Goal: Task Accomplishment & Management: Use online tool/utility

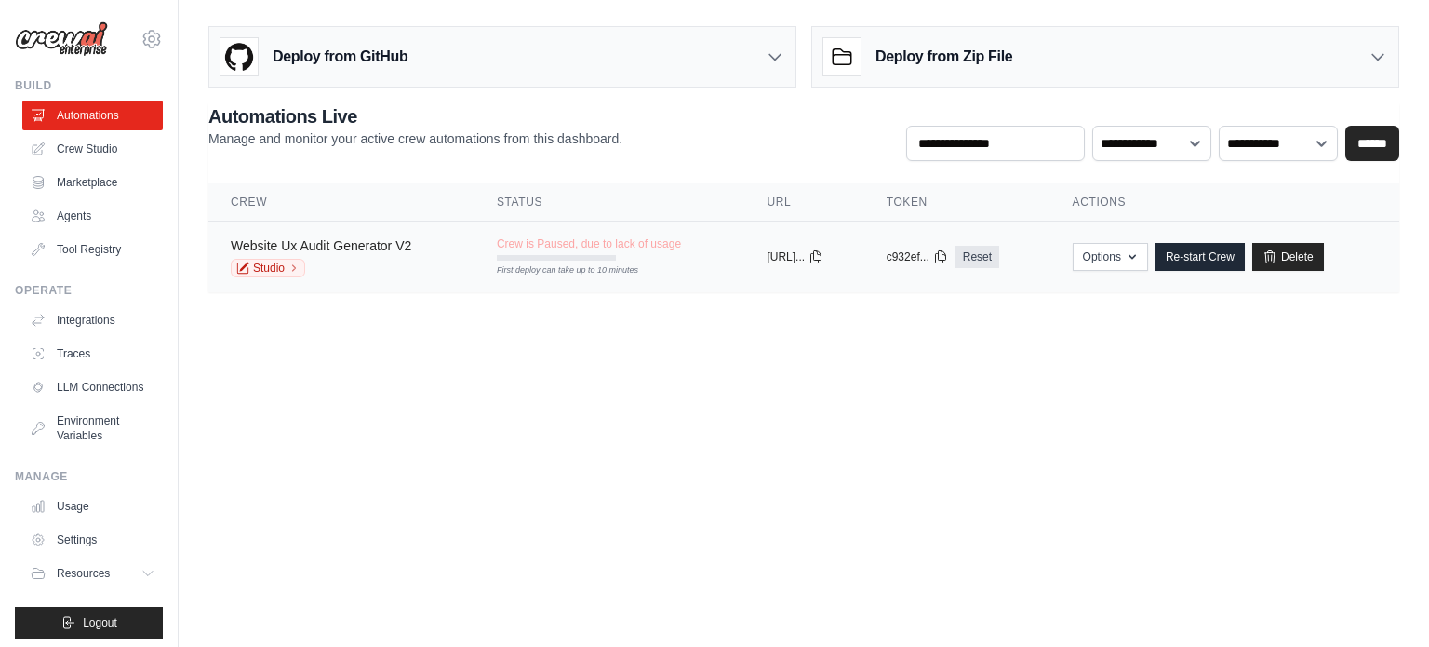
click at [398, 249] on link "Website Ux Audit Generator V2" at bounding box center [321, 245] width 180 height 15
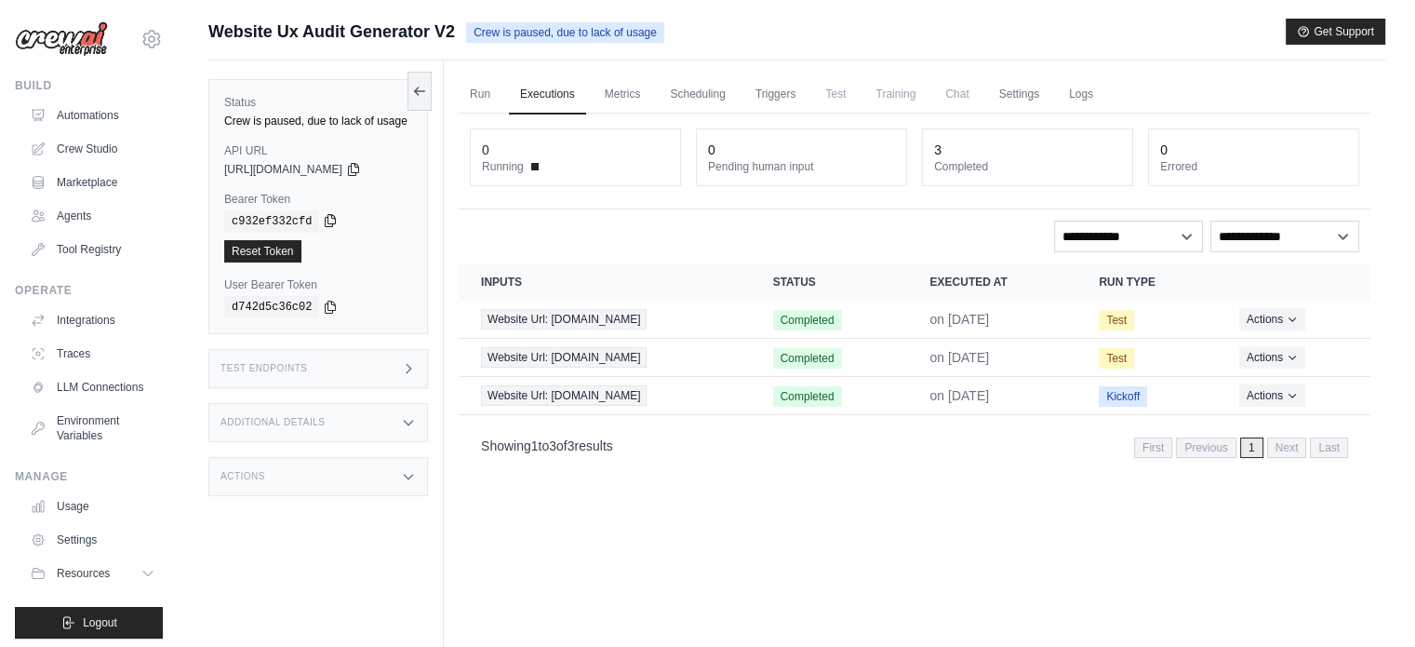
click at [323, 221] on icon at bounding box center [330, 220] width 15 height 15
click at [361, 167] on icon at bounding box center [353, 168] width 15 height 15
click at [361, 163] on icon at bounding box center [353, 168] width 15 height 15
click at [361, 169] on icon at bounding box center [353, 168] width 15 height 15
click at [499, 107] on link "Run" at bounding box center [480, 94] width 43 height 39
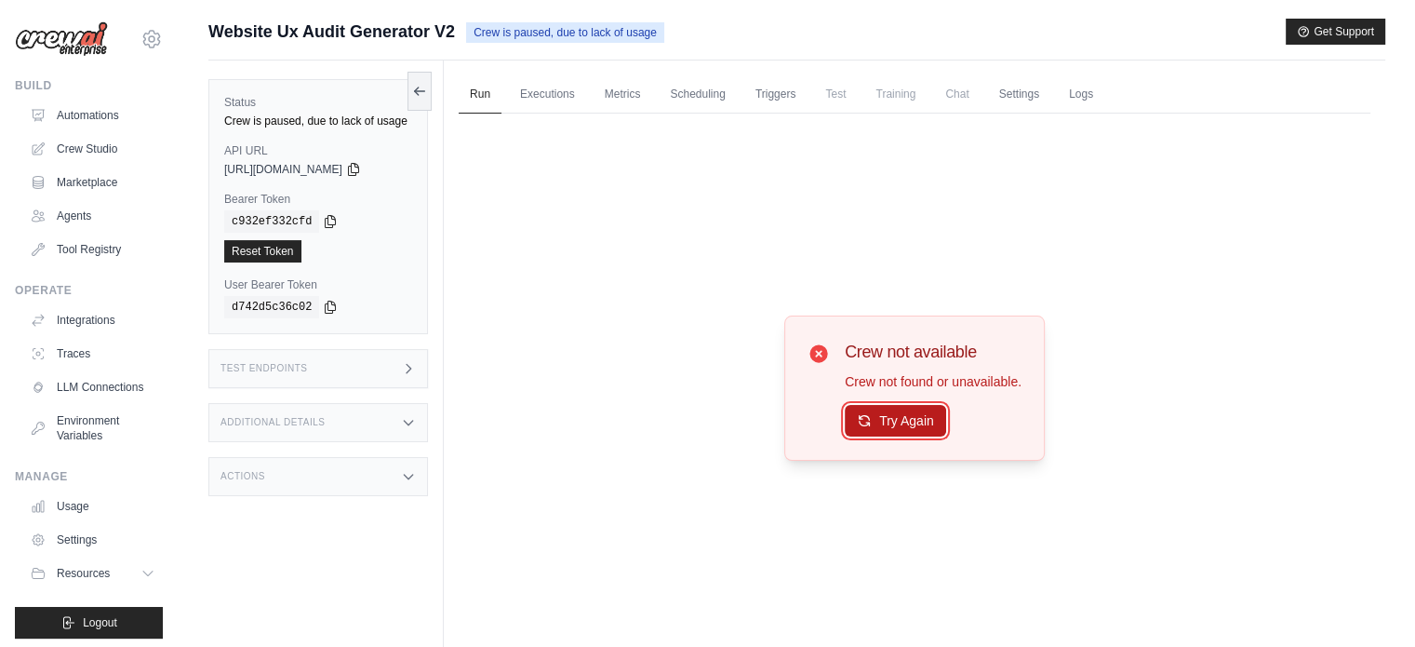
click at [891, 416] on button "Try Again" at bounding box center [895, 421] width 101 height 32
click at [418, 87] on icon at bounding box center [419, 90] width 15 height 15
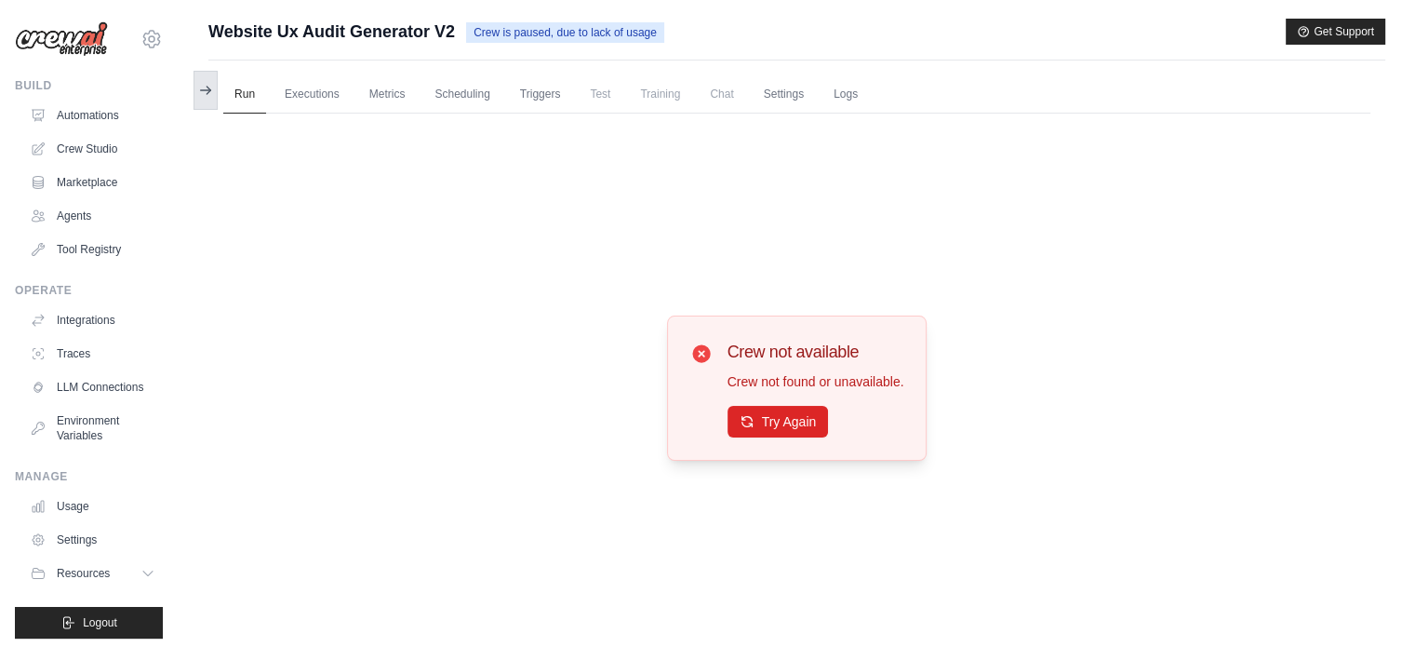
click at [201, 98] on button at bounding box center [205, 90] width 24 height 39
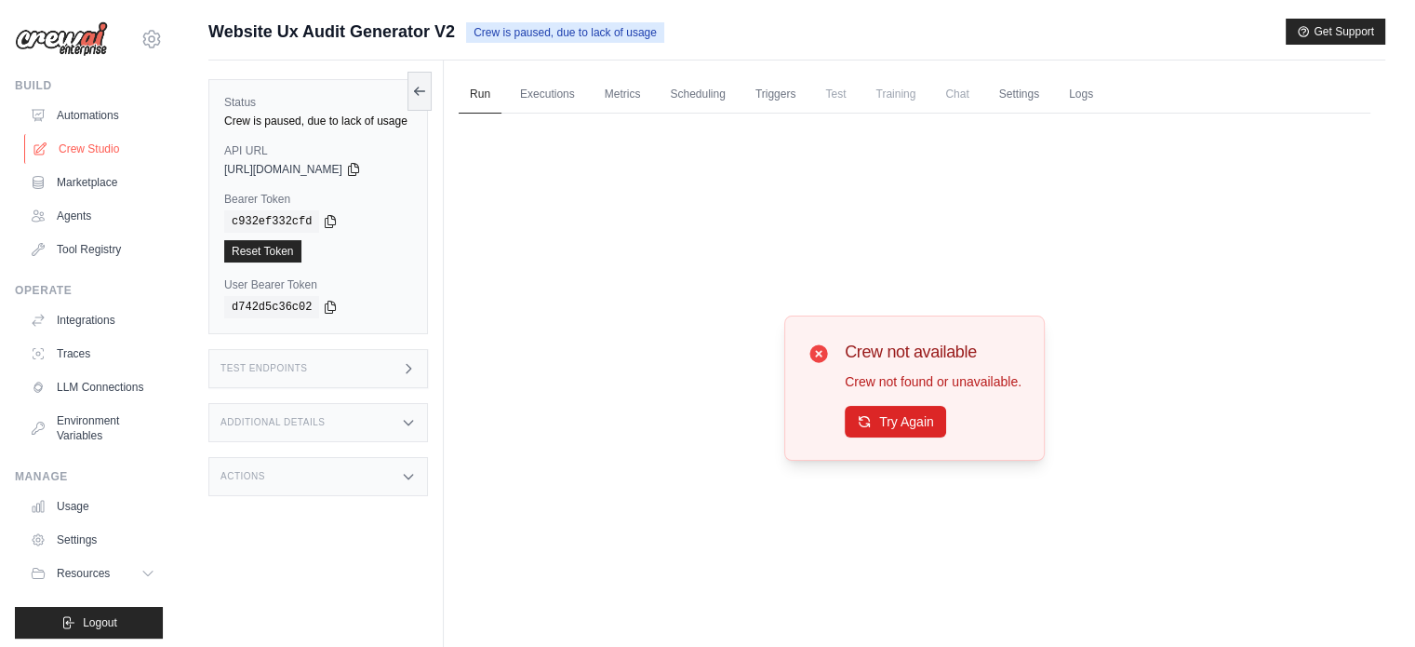
click at [90, 148] on link "Crew Studio" at bounding box center [94, 149] width 140 height 30
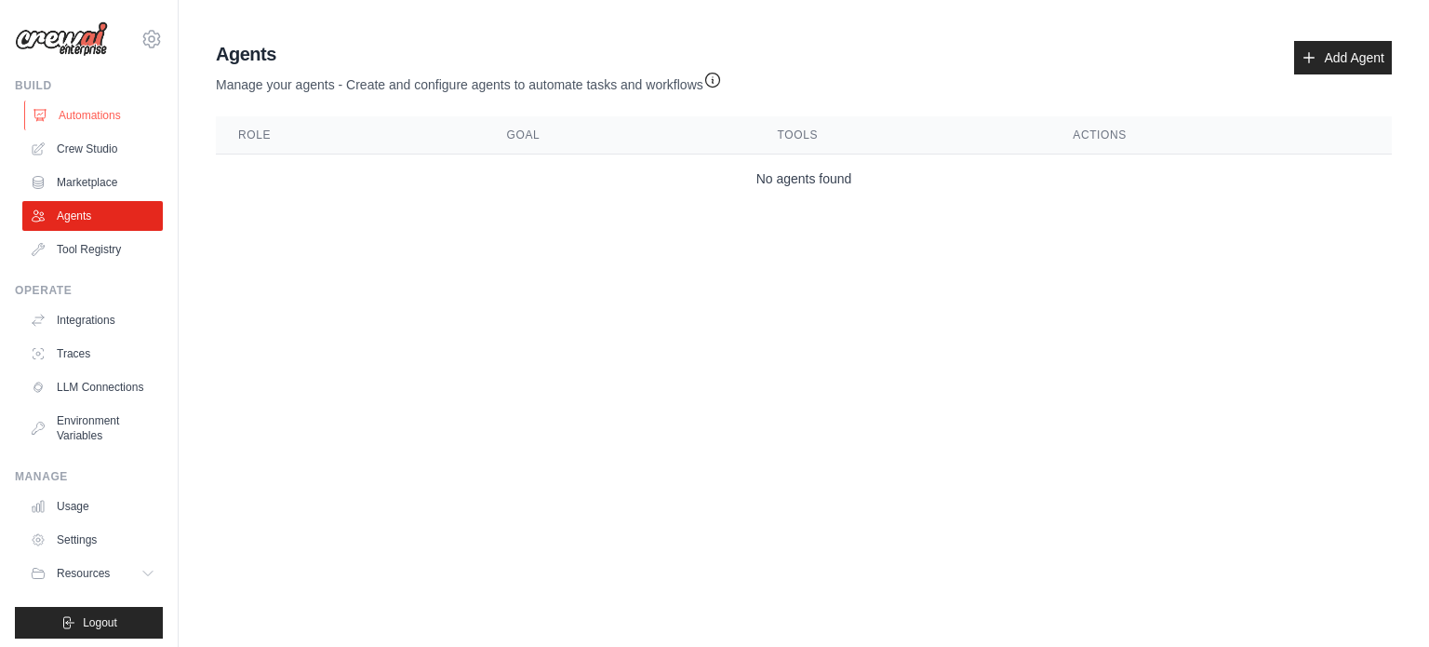
click at [86, 118] on link "Automations" at bounding box center [94, 115] width 140 height 30
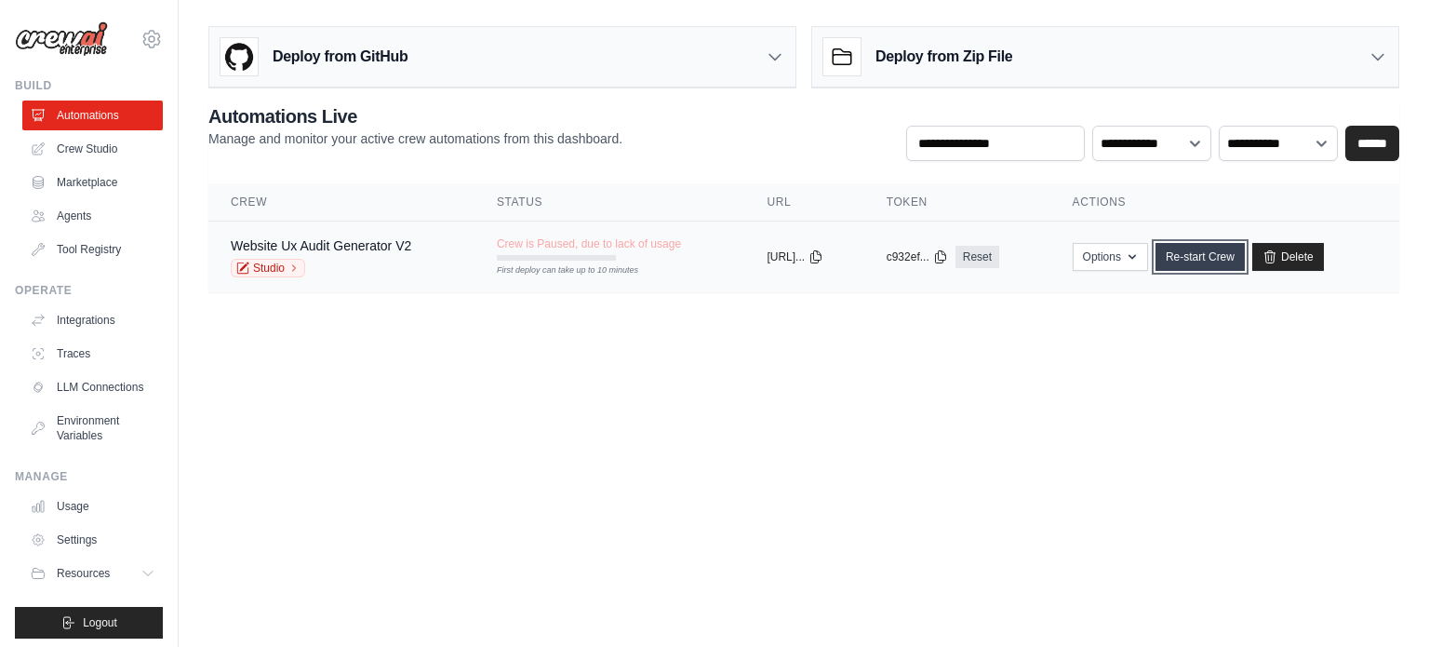
click at [1216, 261] on link "Re-start Crew" at bounding box center [1199, 257] width 89 height 28
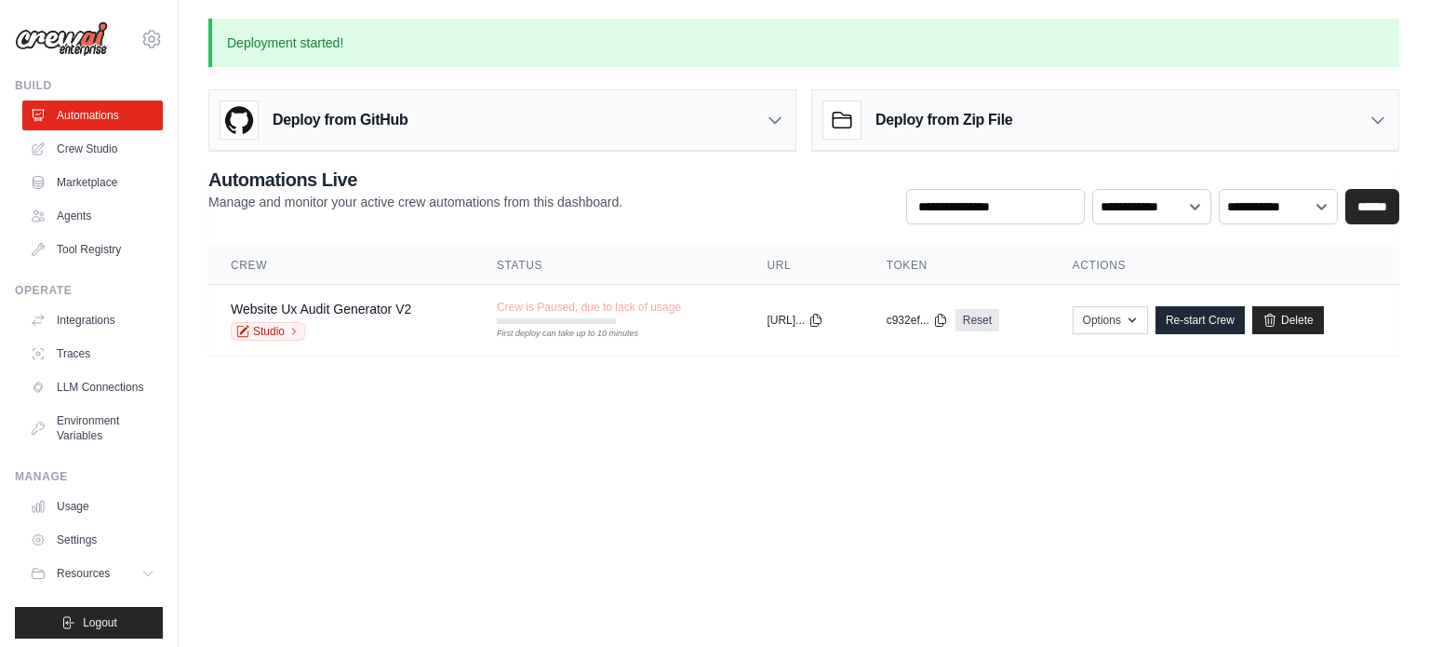
click at [909, 450] on body "[EMAIL_ADDRESS][DOMAIN_NAME] Settings Build Automations Crew Studio" at bounding box center [714, 323] width 1429 height 647
